Goal: Task Accomplishment & Management: Use online tool/utility

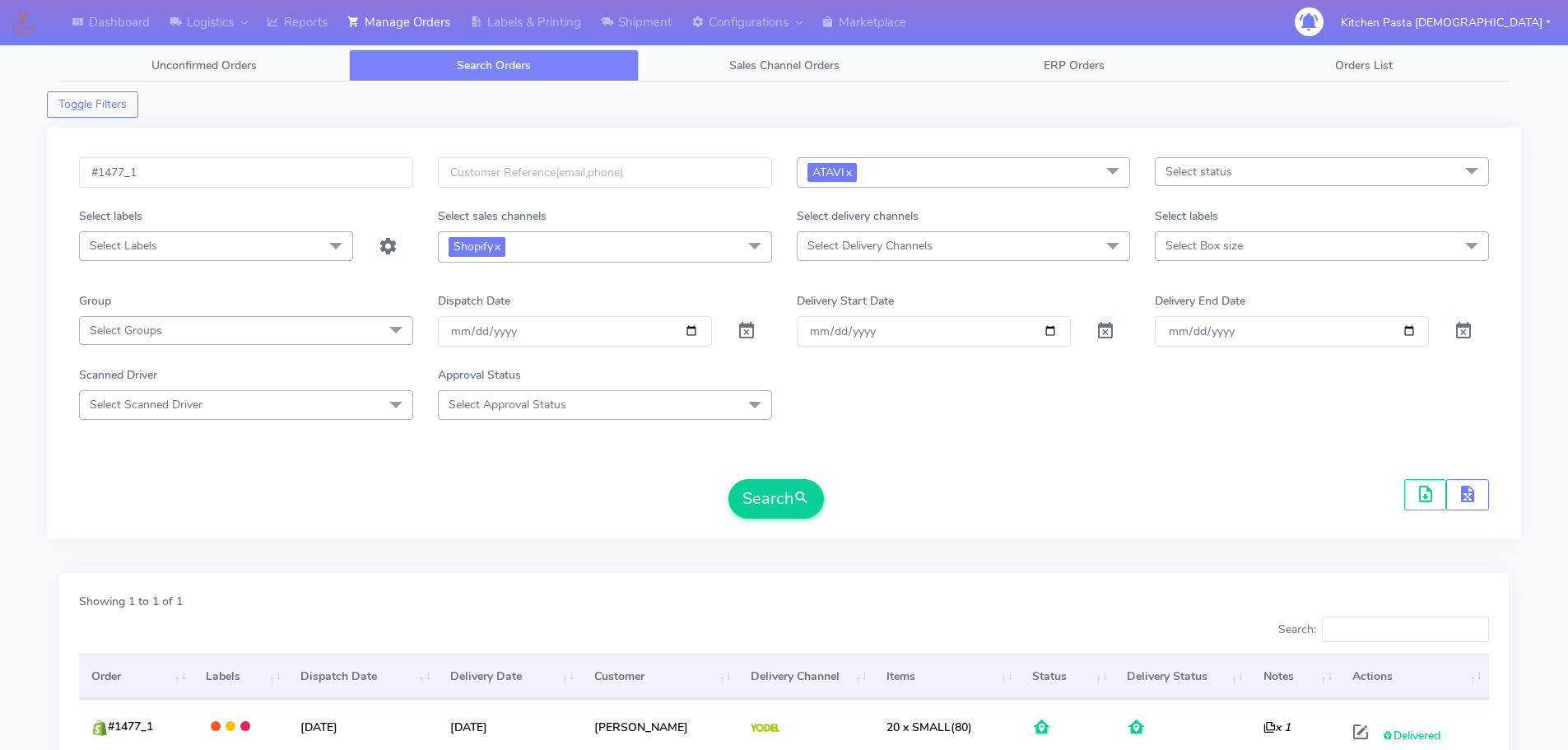
scroll to position [102, 0]
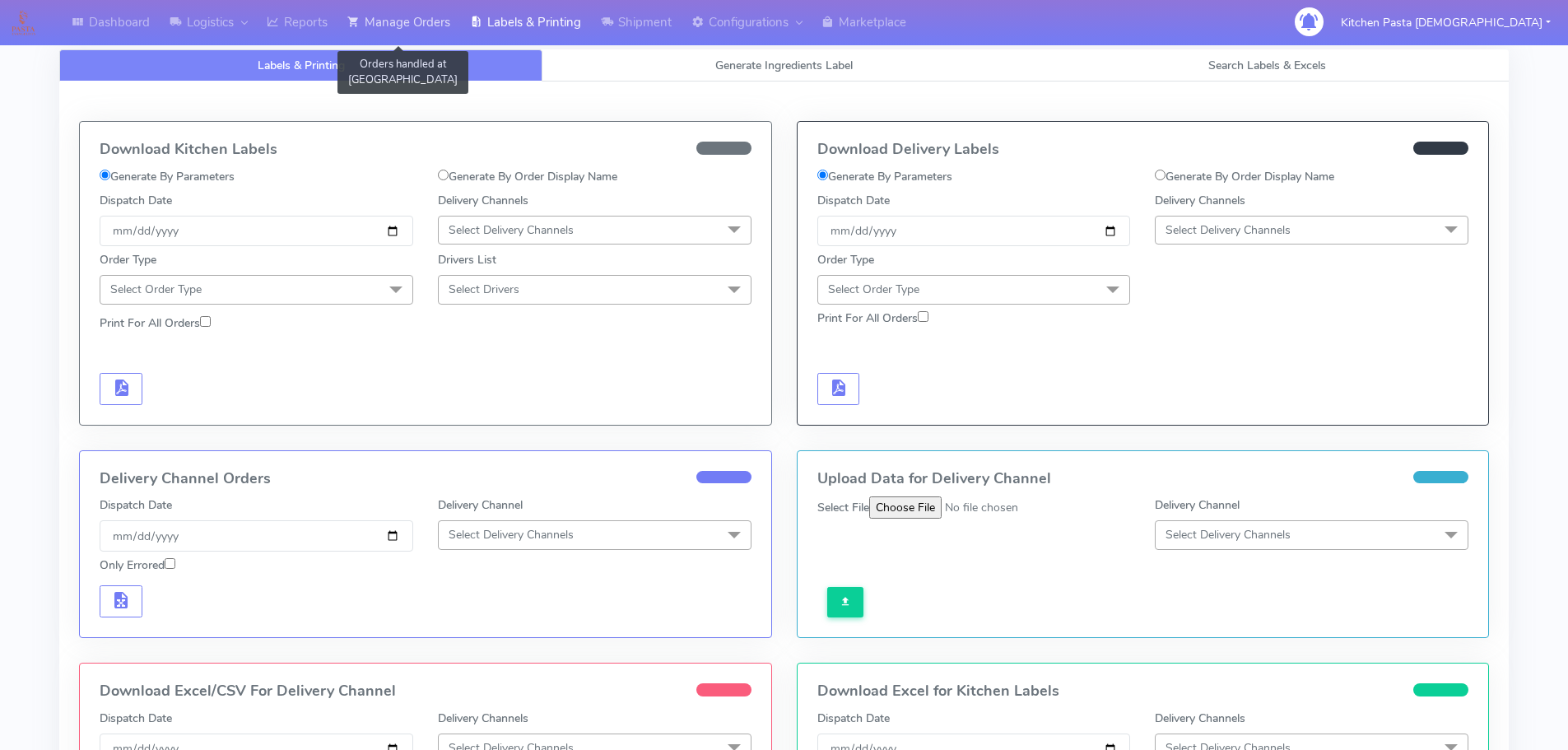
click at [441, 11] on link "Manage Orders" at bounding box center [399, 23] width 123 height 45
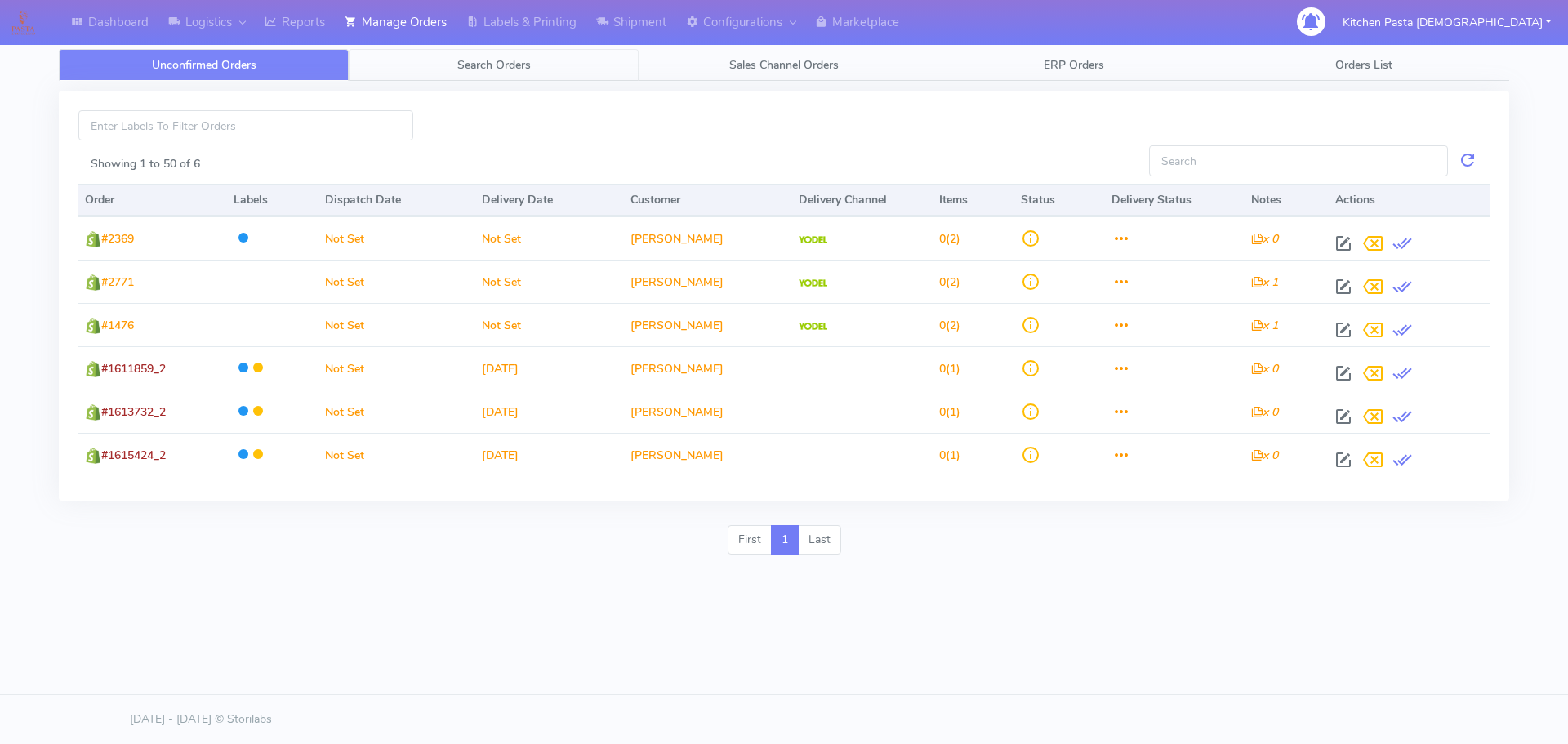
click at [523, 59] on span "Search Orders" at bounding box center [494, 65] width 74 height 16
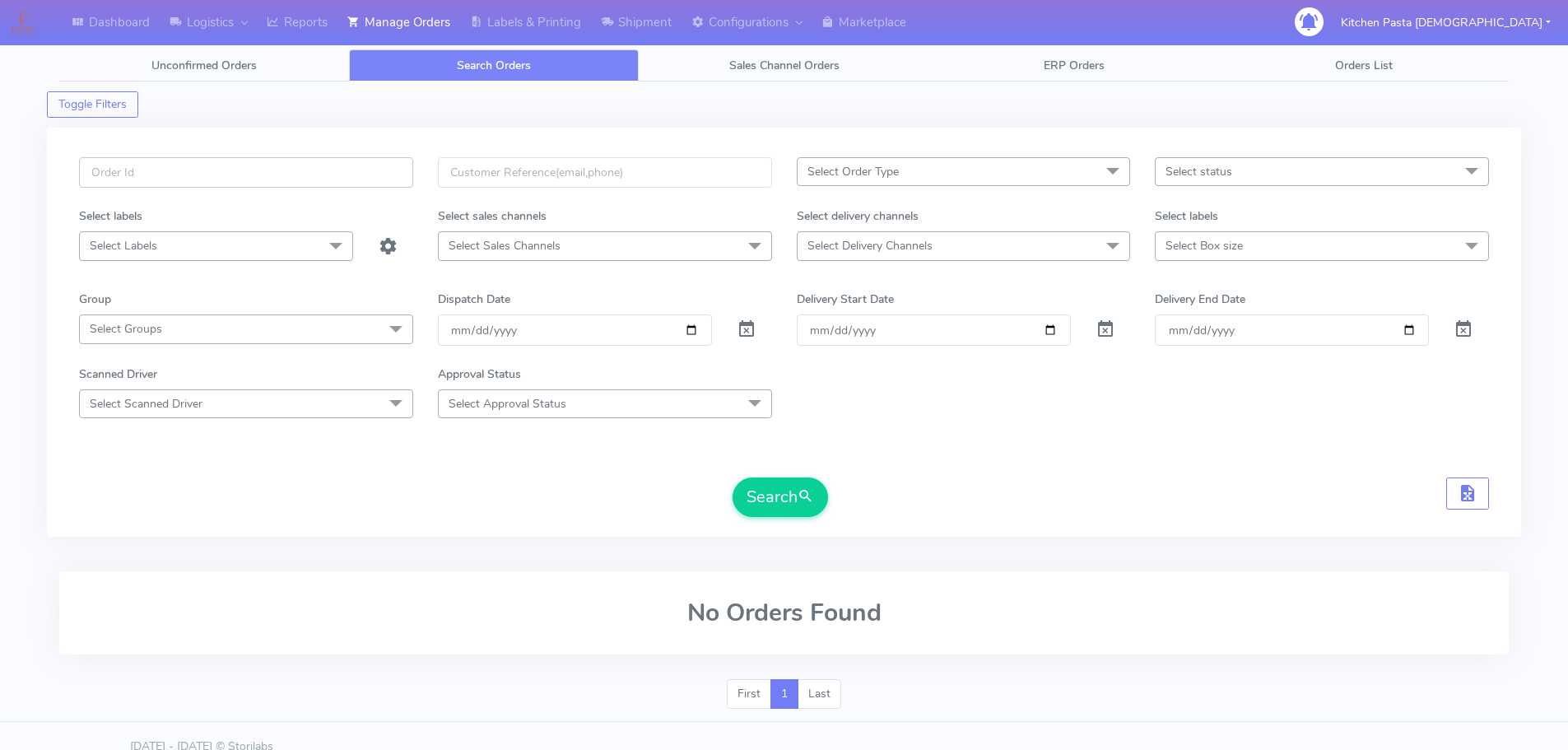
click at [355, 173] on input "text" at bounding box center [246, 172] width 334 height 31
type input "1617129"
click at [732, 478] on button "Search" at bounding box center [780, 497] width 95 height 39
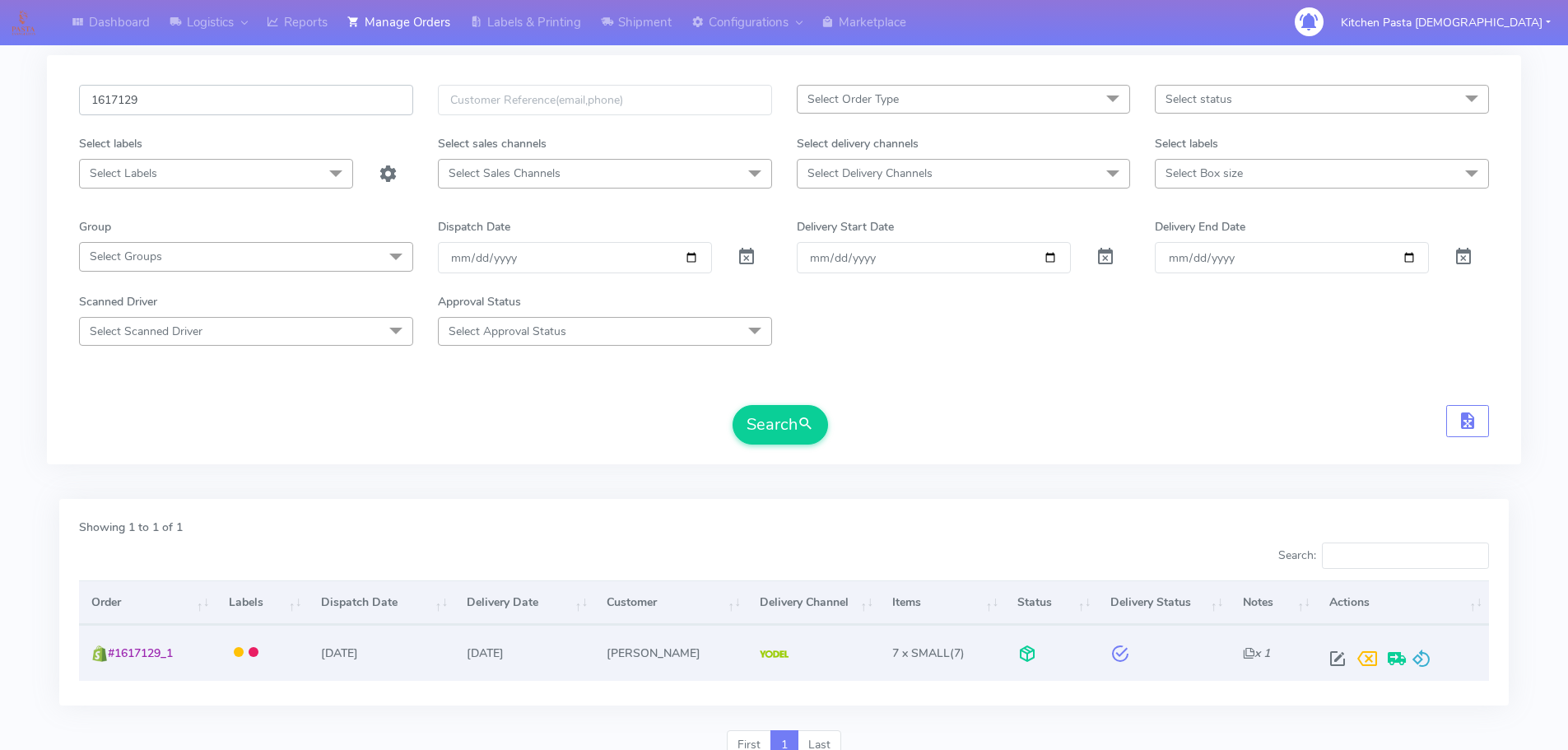
scroll to position [144, 0]
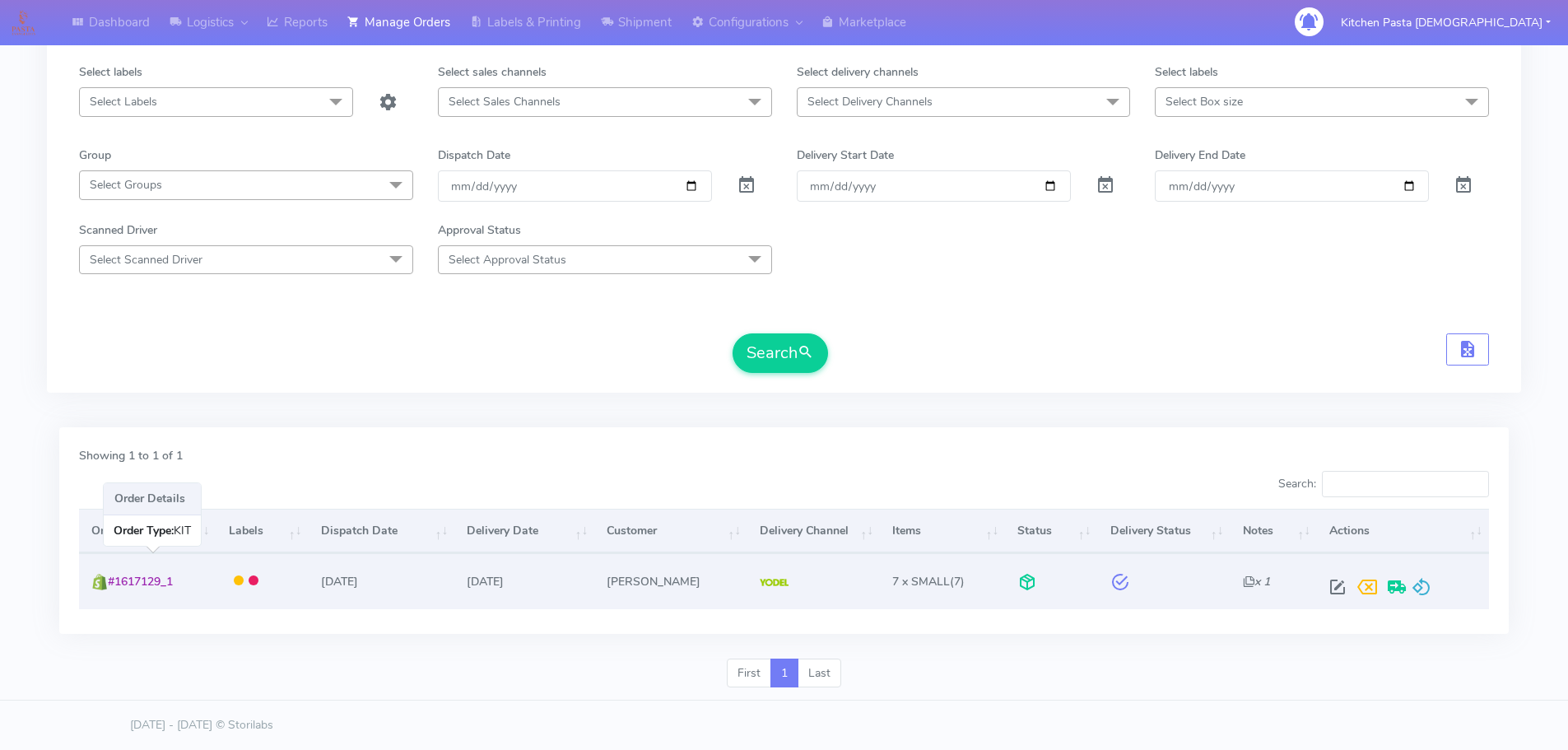
drag, startPoint x: 186, startPoint y: 581, endPoint x: 122, endPoint y: 580, distance: 64.0
click at [118, 580] on td "#1617129_1" at bounding box center [148, 581] width 137 height 55
click at [1420, 590] on span at bounding box center [1421, 591] width 20 height 16
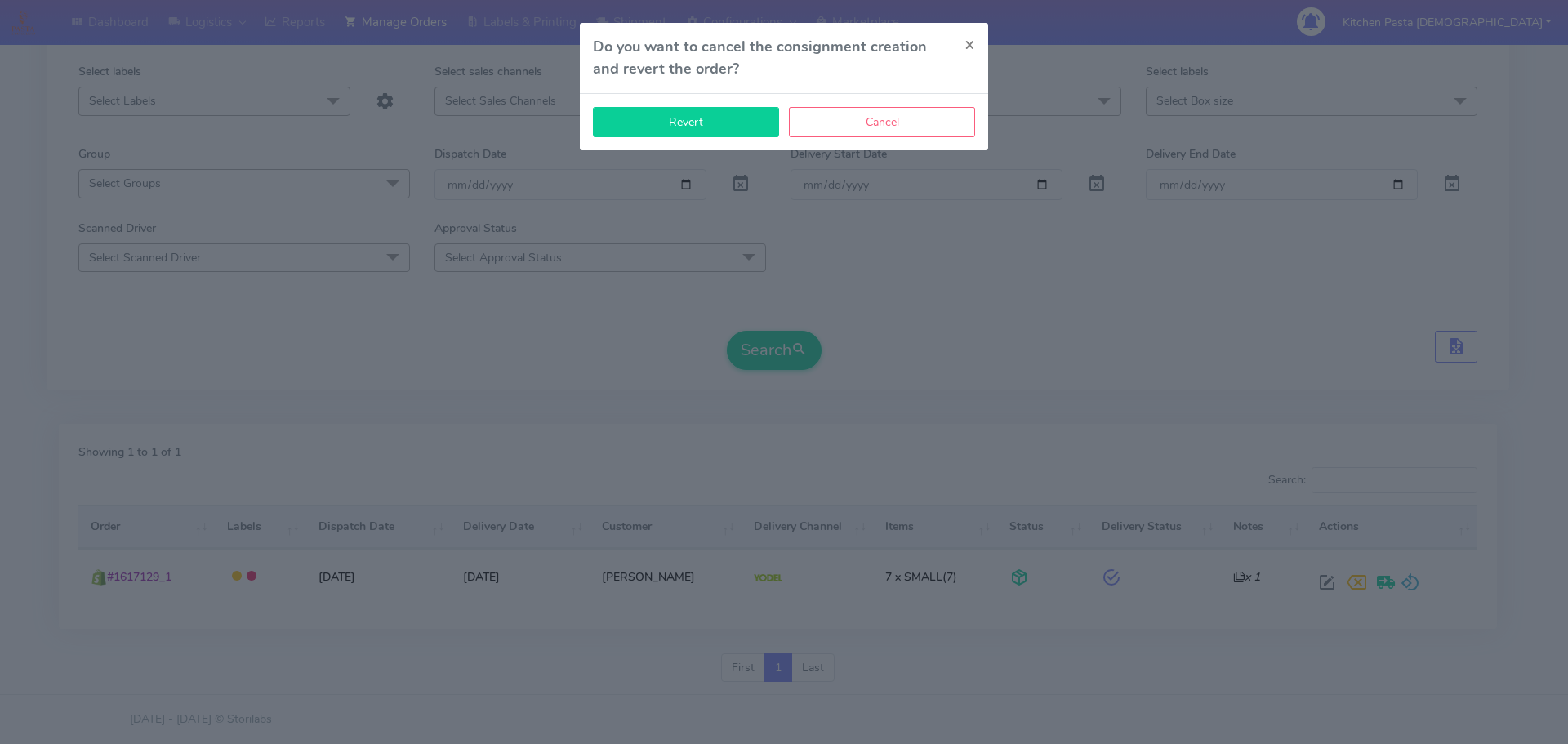
click at [688, 120] on button "Revert" at bounding box center [686, 122] width 186 height 30
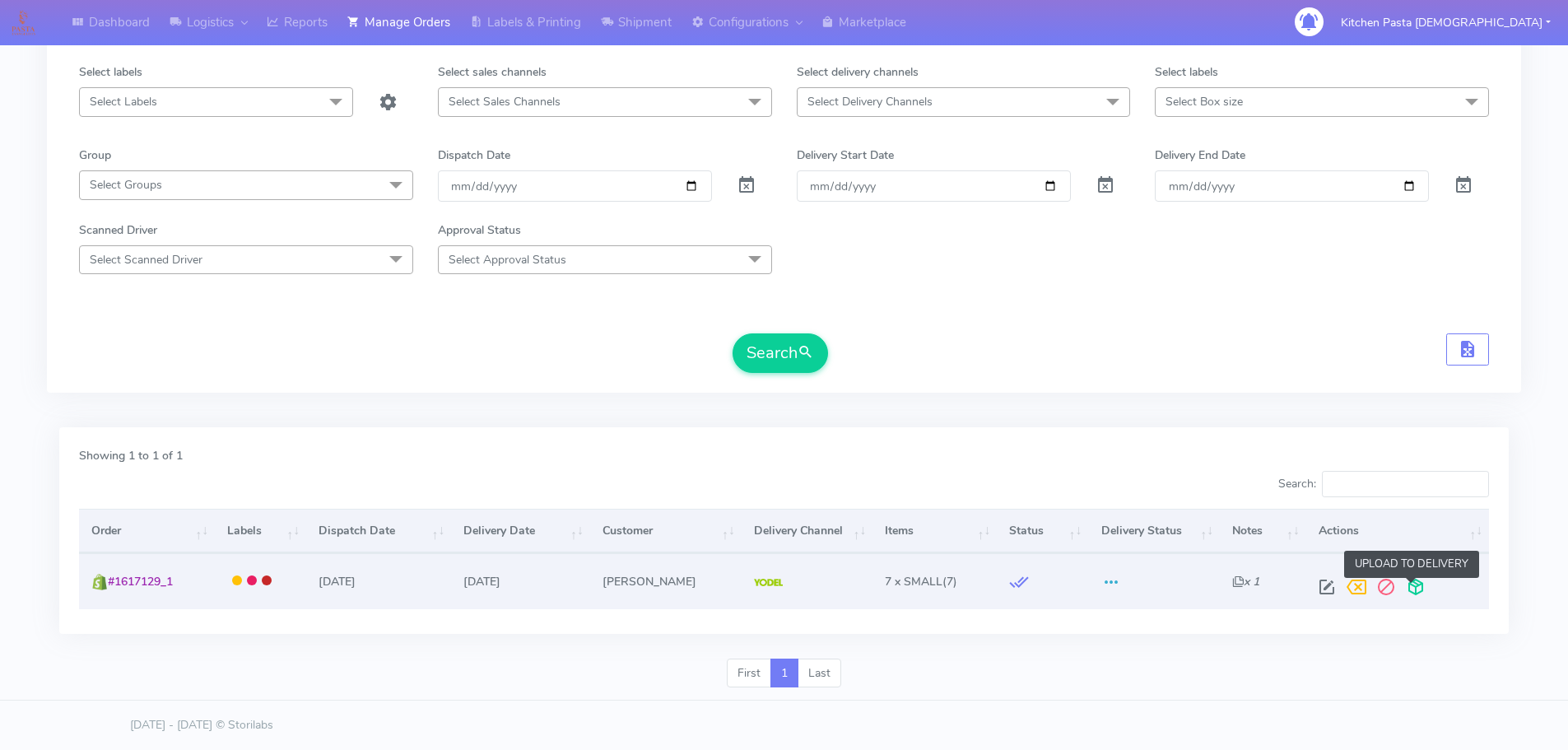
click at [1401, 591] on span at bounding box center [1416, 591] width 30 height 16
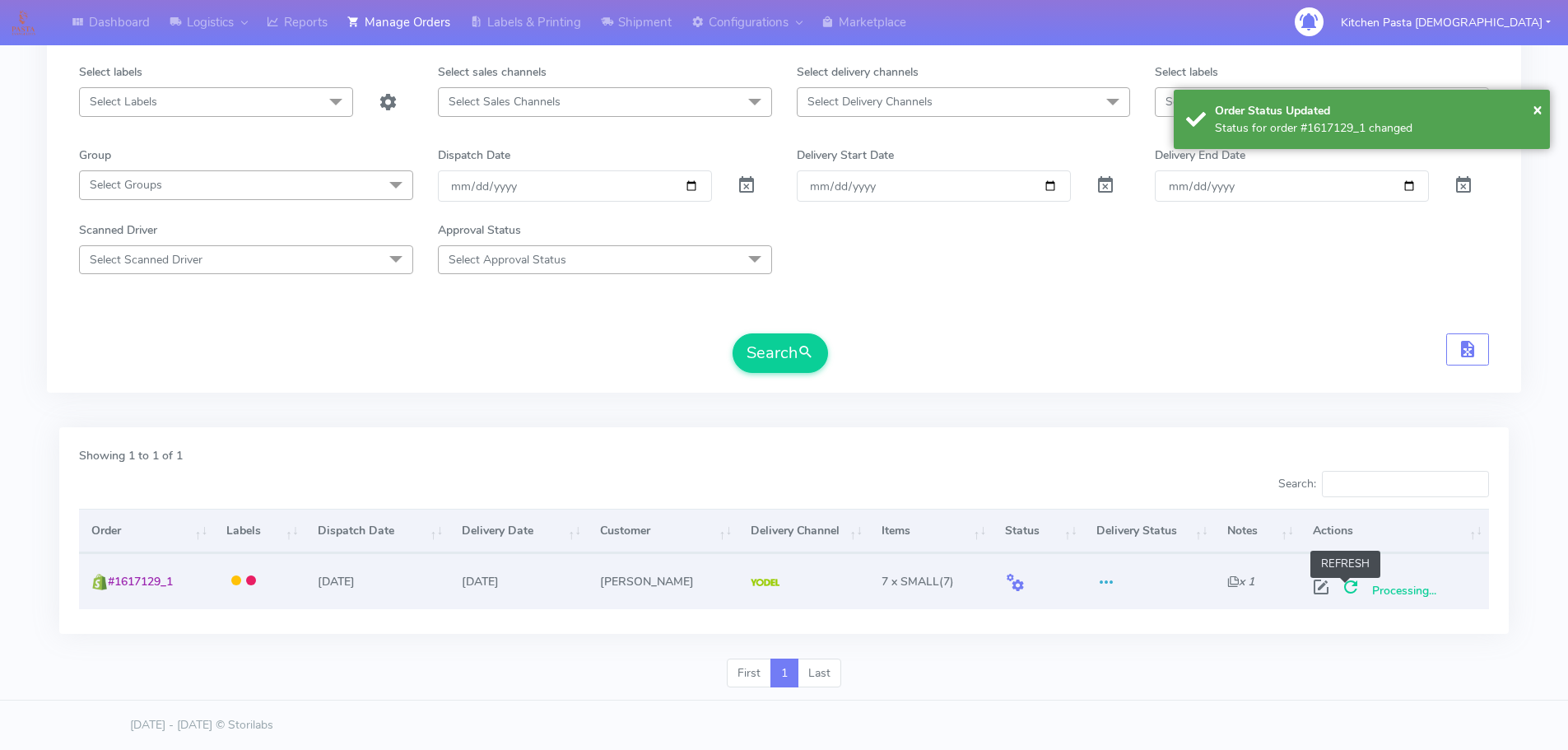
click at [1351, 599] on span at bounding box center [1351, 591] width 30 height 16
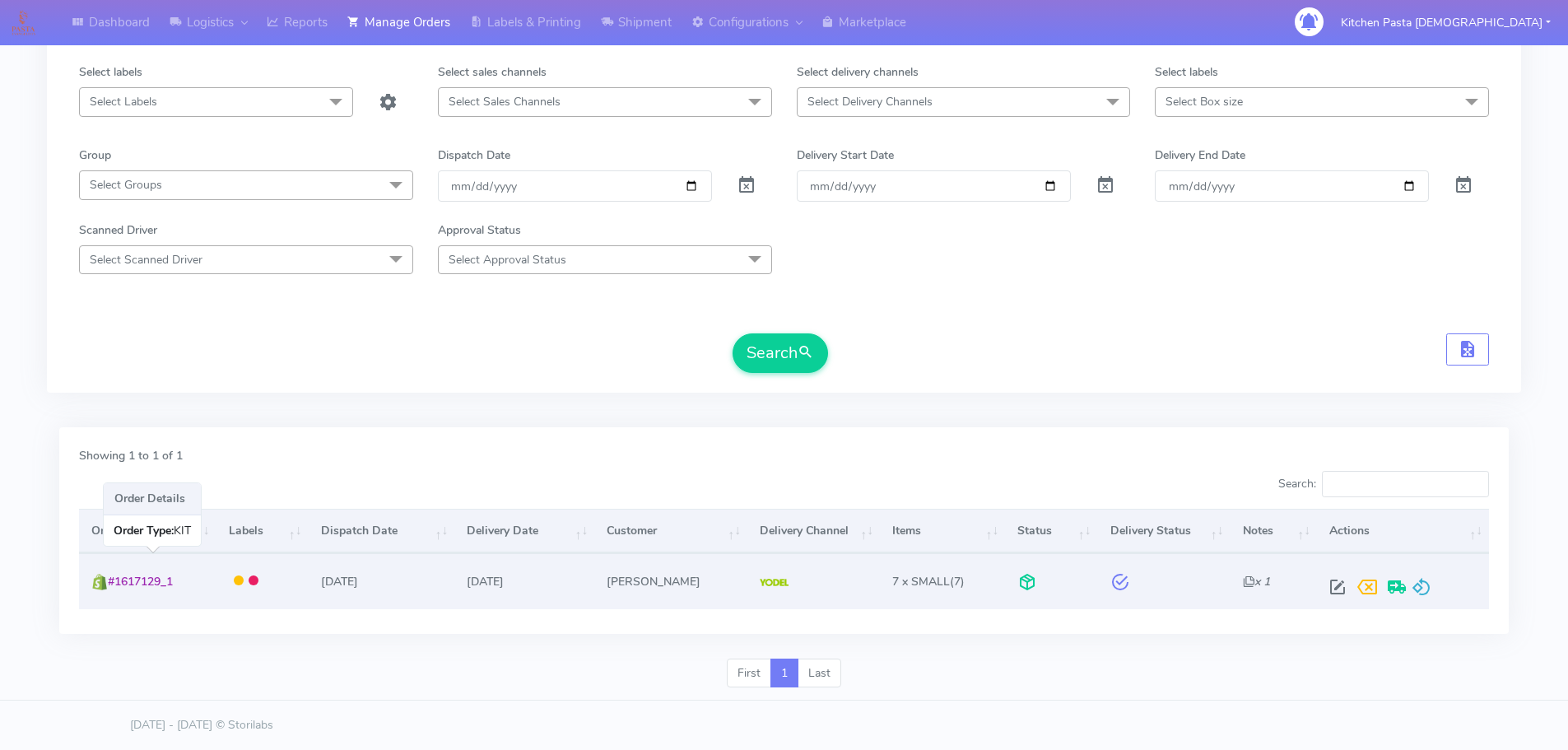
drag, startPoint x: 196, startPoint y: 572, endPoint x: 109, endPoint y: 588, distance: 88.5
click at [109, 588] on td "#1617129_1" at bounding box center [148, 581] width 137 height 55
copy span "#1617129_1"
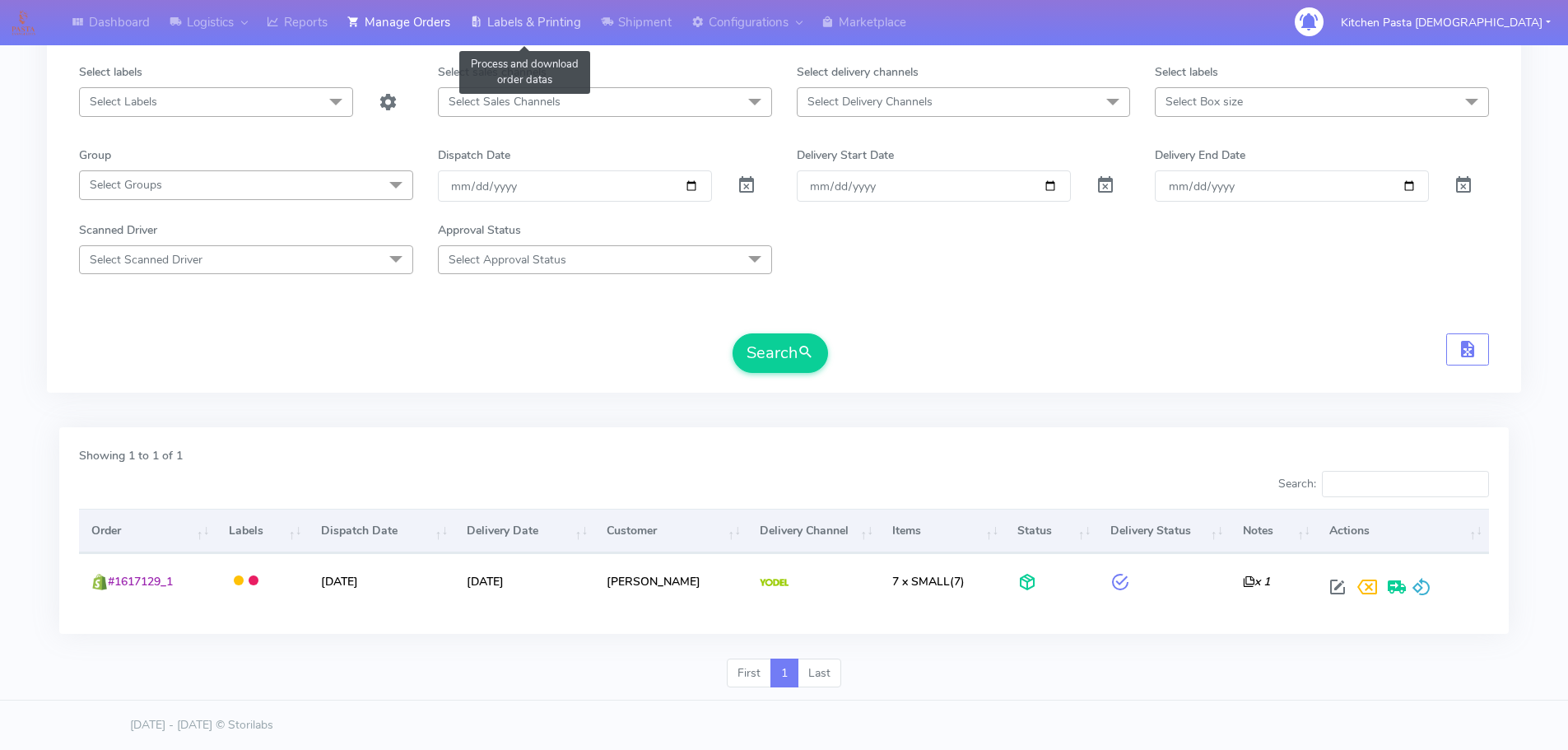
click at [544, 37] on link "Labels & Printing" at bounding box center [526, 23] width 131 height 45
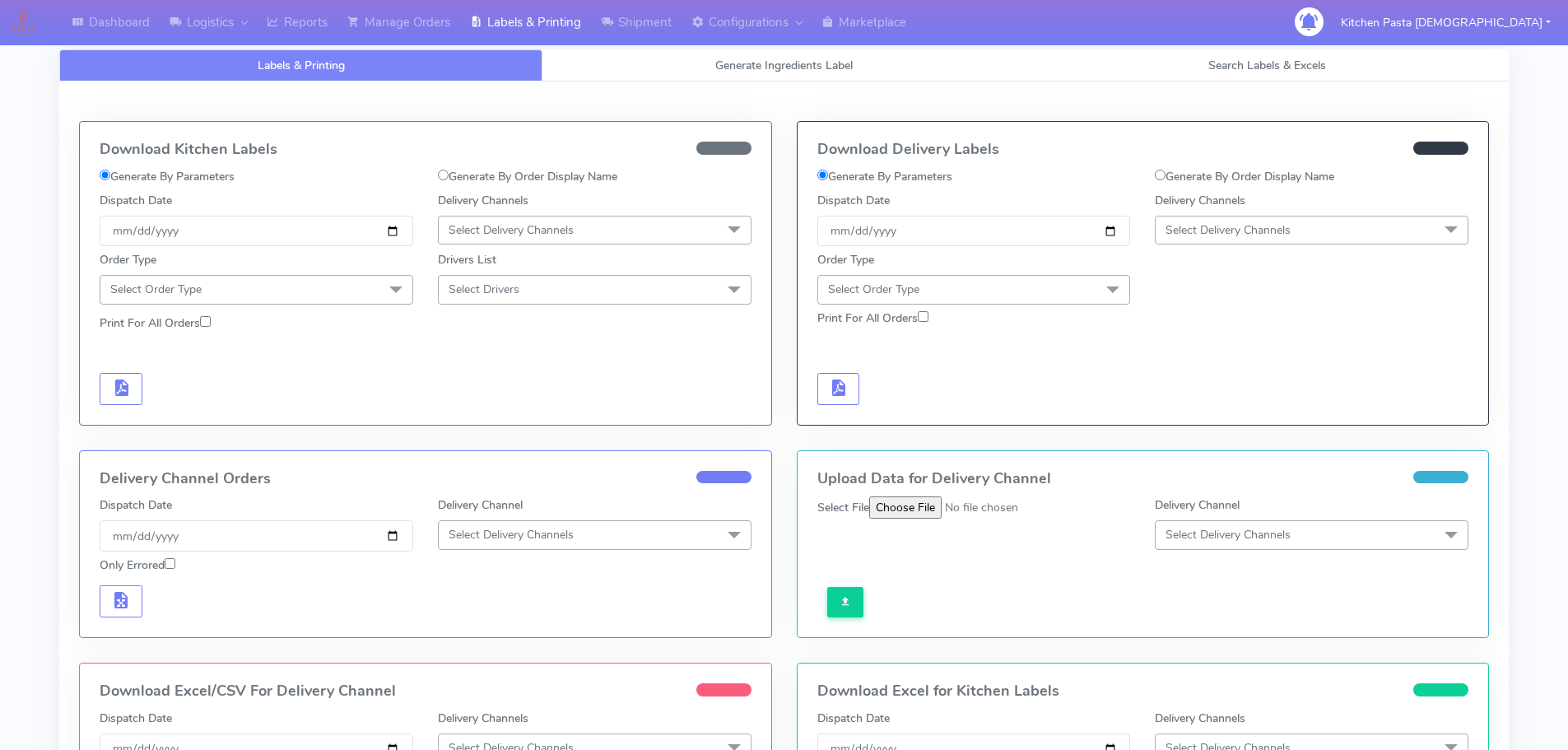
click at [1177, 173] on label "Generate By Order Display Name" at bounding box center [1245, 176] width 180 height 17
click at [1166, 173] on input "Generate By Order Display Name" at bounding box center [1160, 175] width 10 height 10
radio input "true"
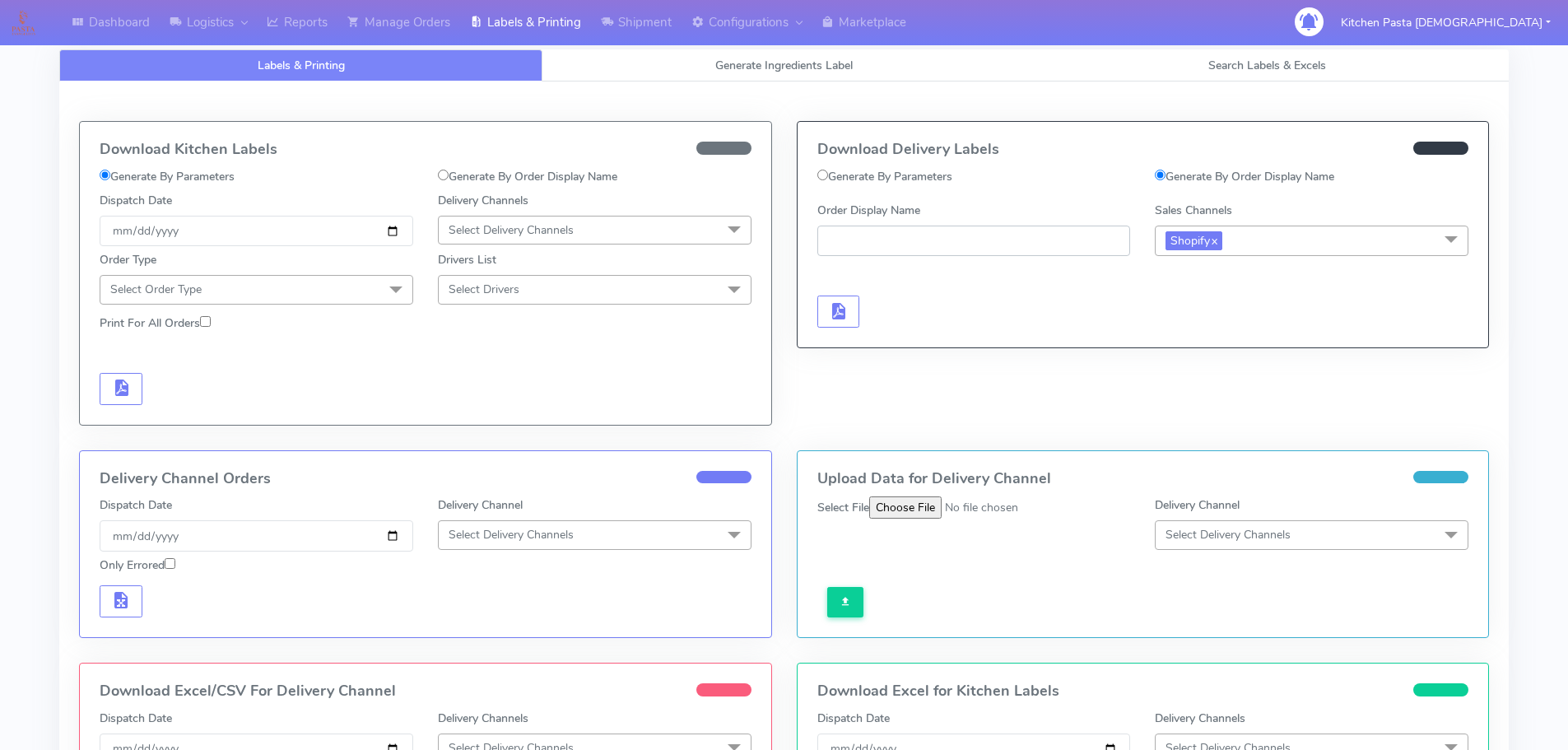
paste input "#1617129_1"
type input "#1617129_1"
click at [832, 319] on span "button" at bounding box center [838, 315] width 20 height 16
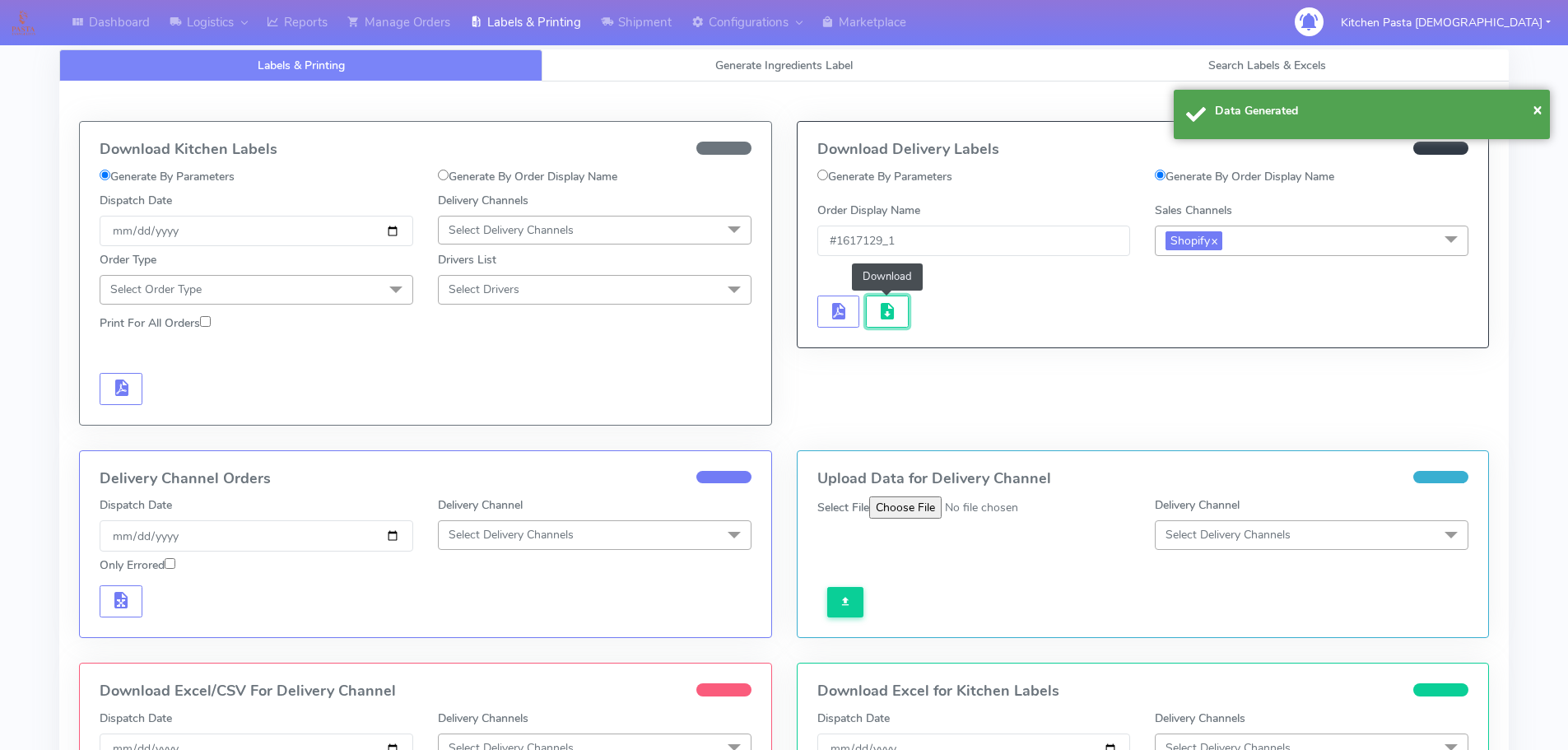
click at [882, 317] on span "button" at bounding box center [887, 315] width 20 height 16
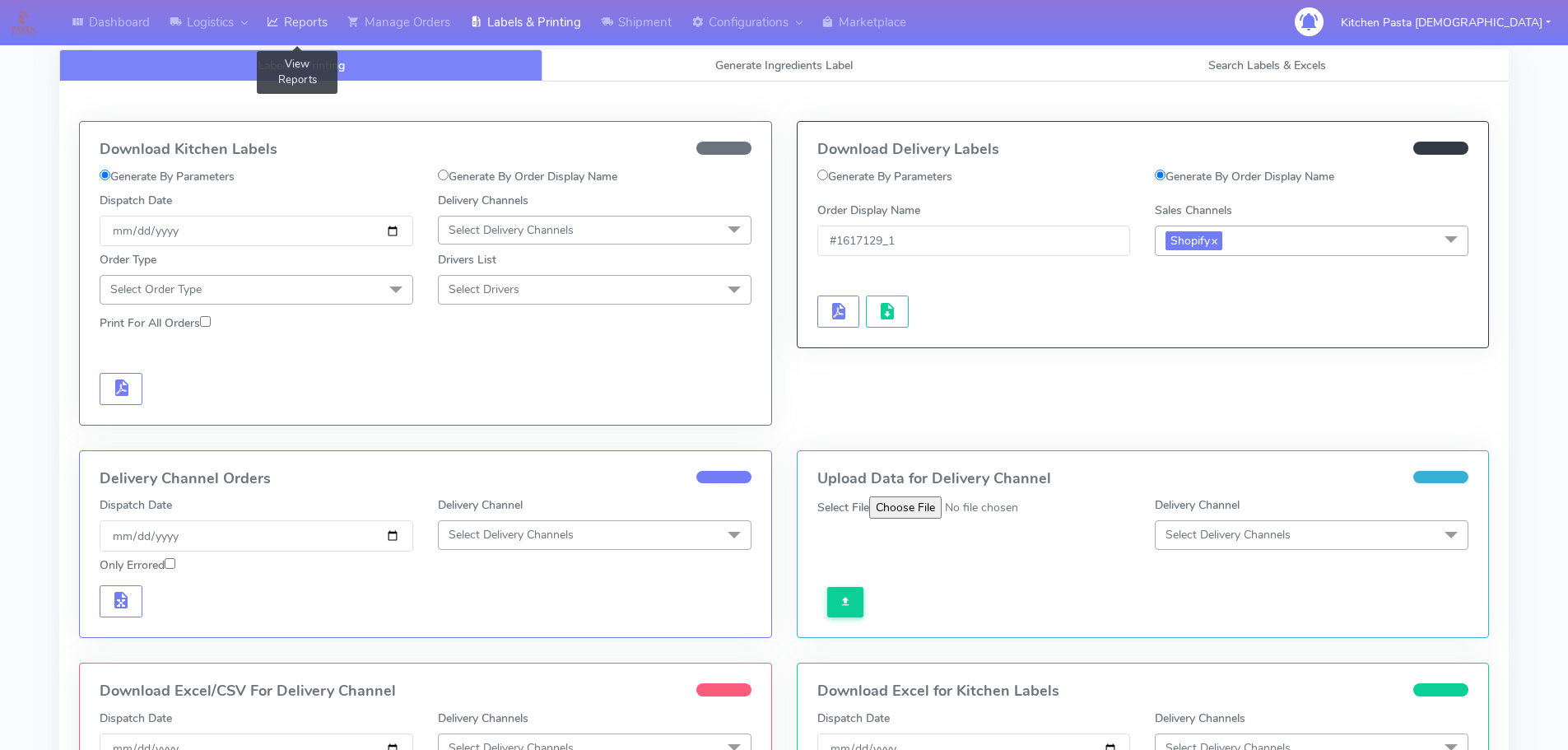
click at [297, 13] on link "Reports" at bounding box center [297, 23] width 80 height 45
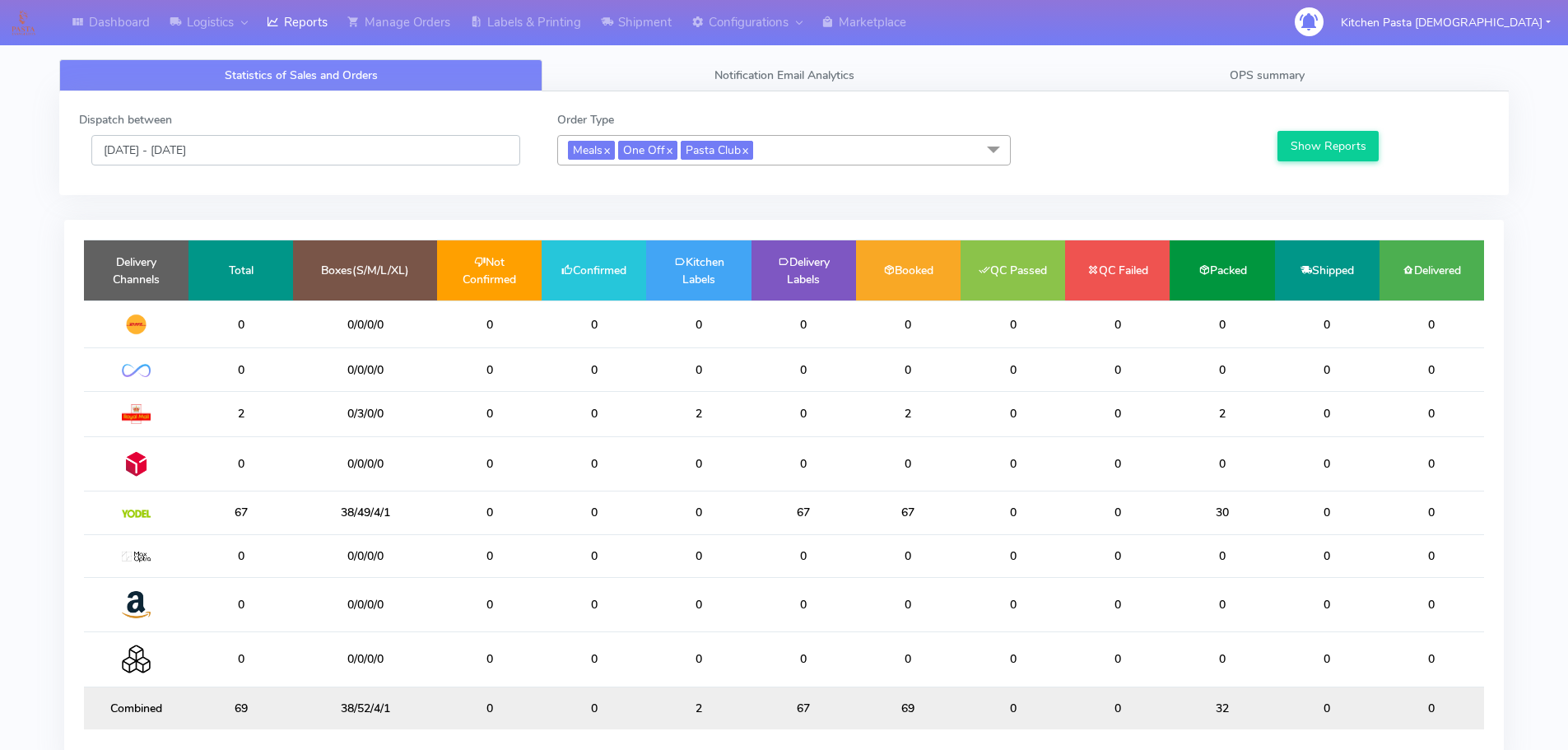
click at [338, 150] on input "[DATE] - [DATE]" at bounding box center [306, 150] width 429 height 31
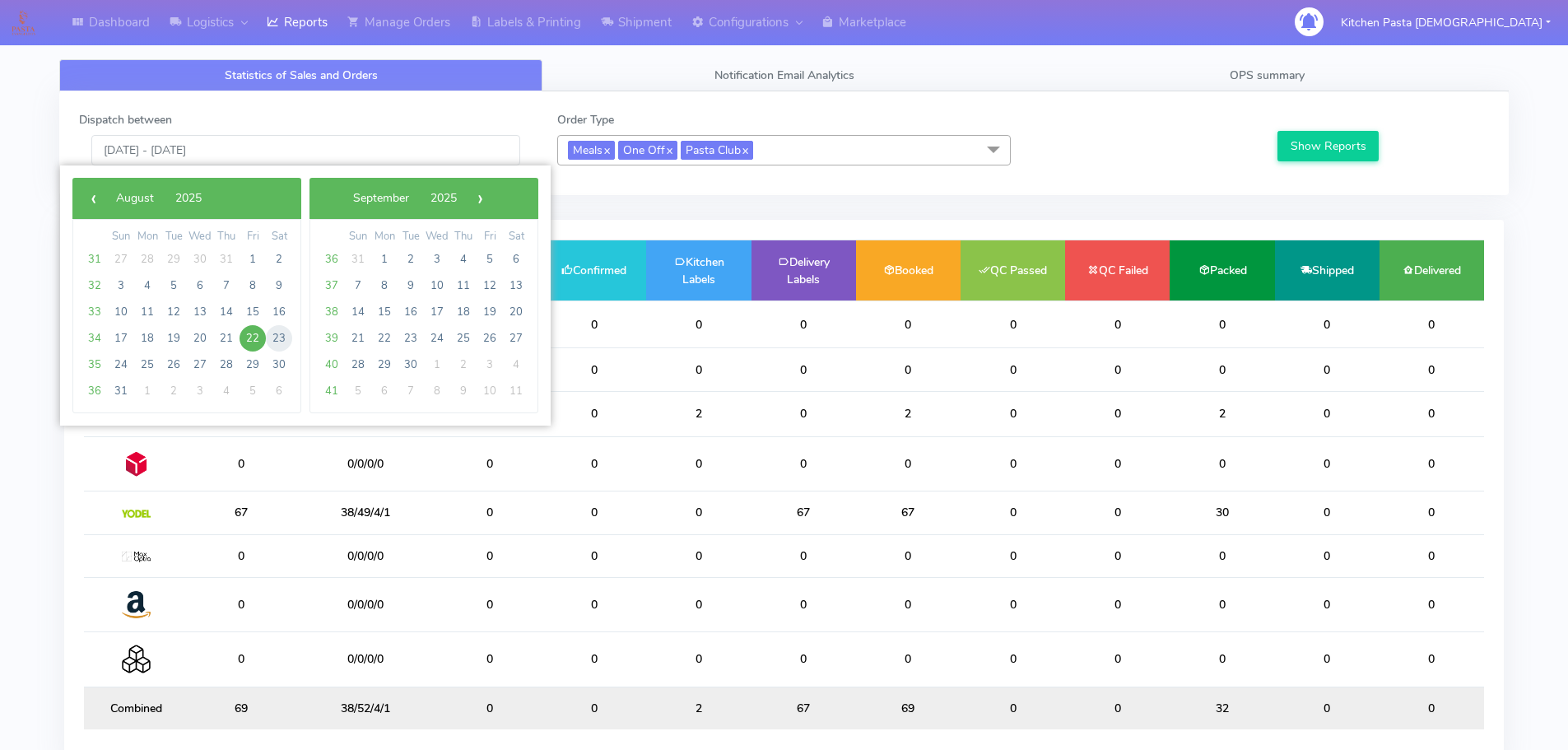
click at [275, 341] on span "23" at bounding box center [279, 338] width 26 height 26
click at [244, 337] on span "22" at bounding box center [252, 338] width 26 height 26
click at [62, 441] on div "Dispatch between 22/08/2025 - 22/08/2025 Order Type Meals x One Off x Pasta Clu…" at bounding box center [784, 443] width 1475 height 702
